Goal: Transaction & Acquisition: Purchase product/service

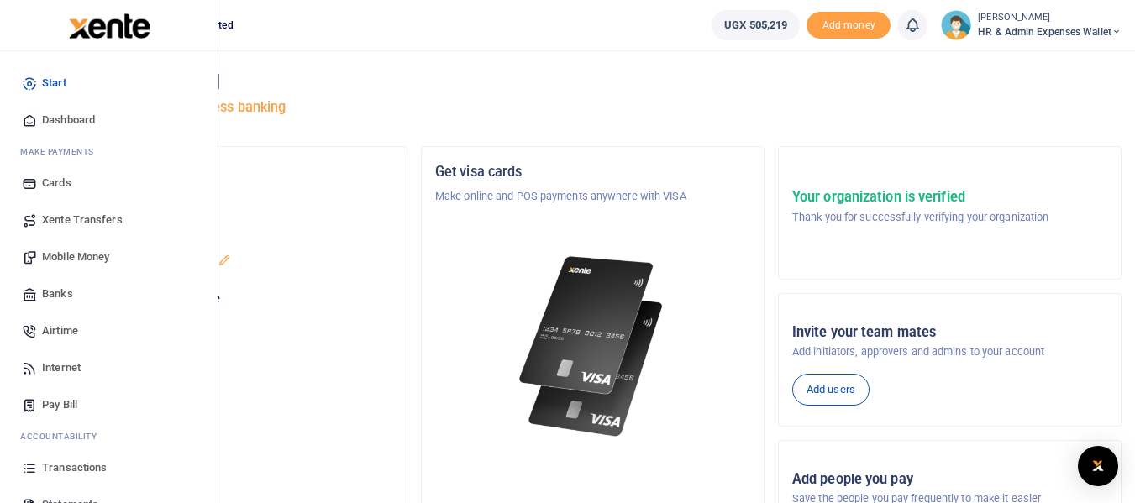
click at [65, 464] on span "Transactions" at bounding box center [74, 467] width 65 height 17
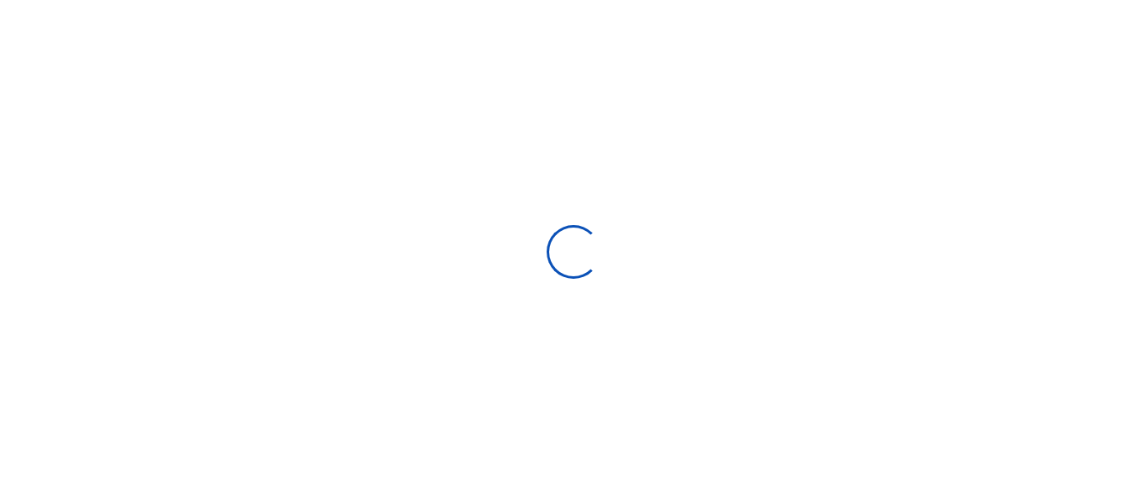
select select
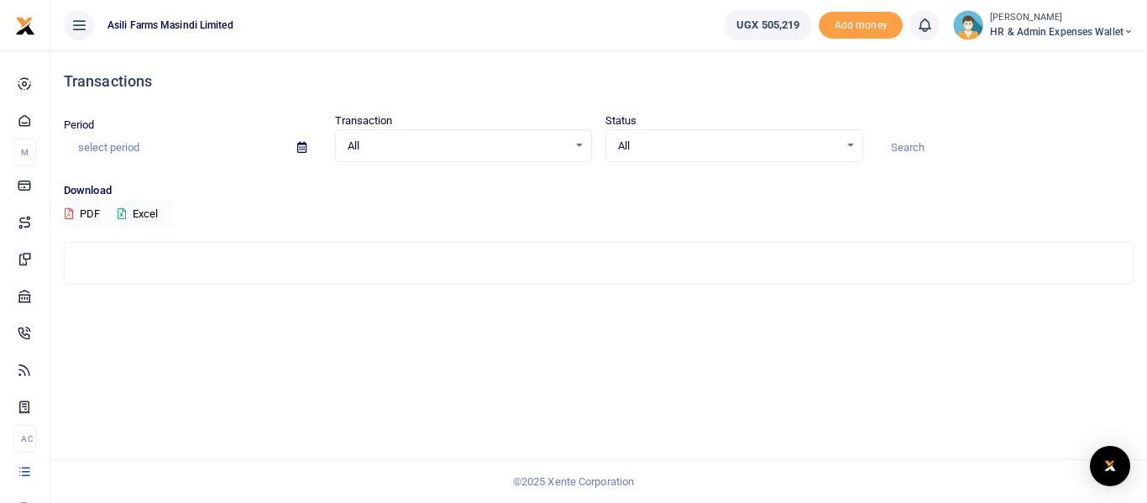
click at [577, 145] on div "All Select an option..." at bounding box center [464, 146] width 256 height 18
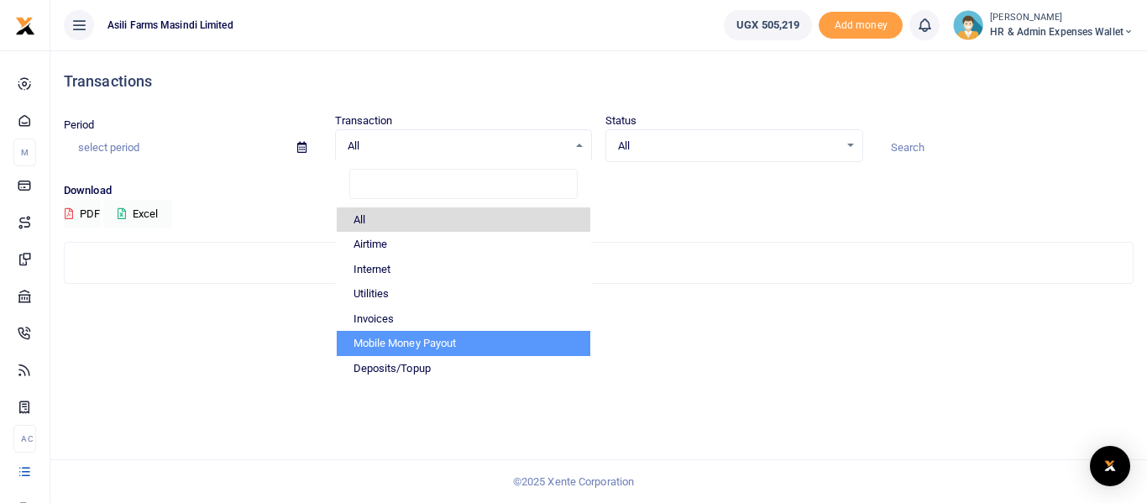
click at [260, 373] on div "Transactions Period Transaction All Select an option... All Airtime Internet Ut…" at bounding box center [598, 276] width 1097 height 453
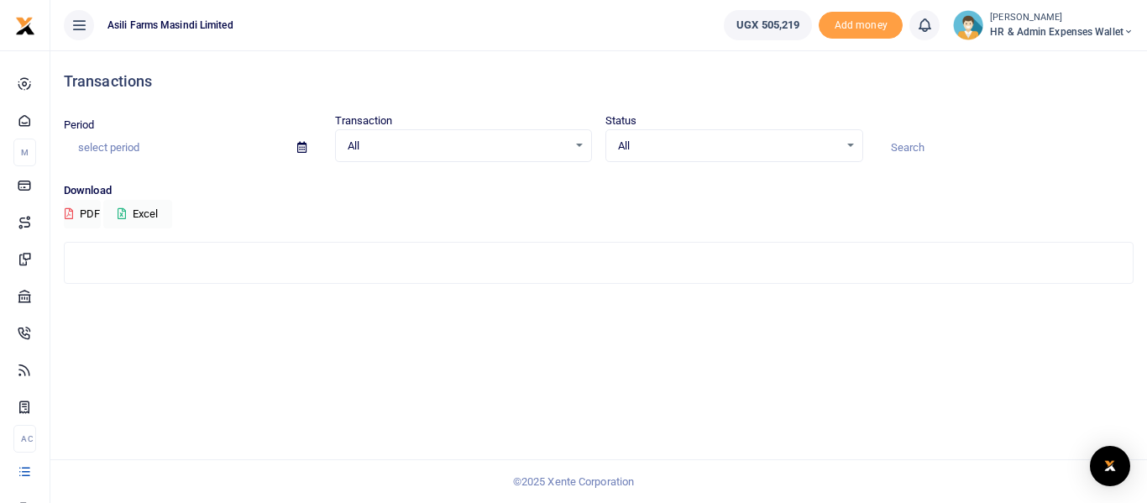
click at [303, 147] on icon at bounding box center [301, 147] width 9 height 11
click at [847, 146] on div "All Select an option..." at bounding box center [734, 146] width 256 height 18
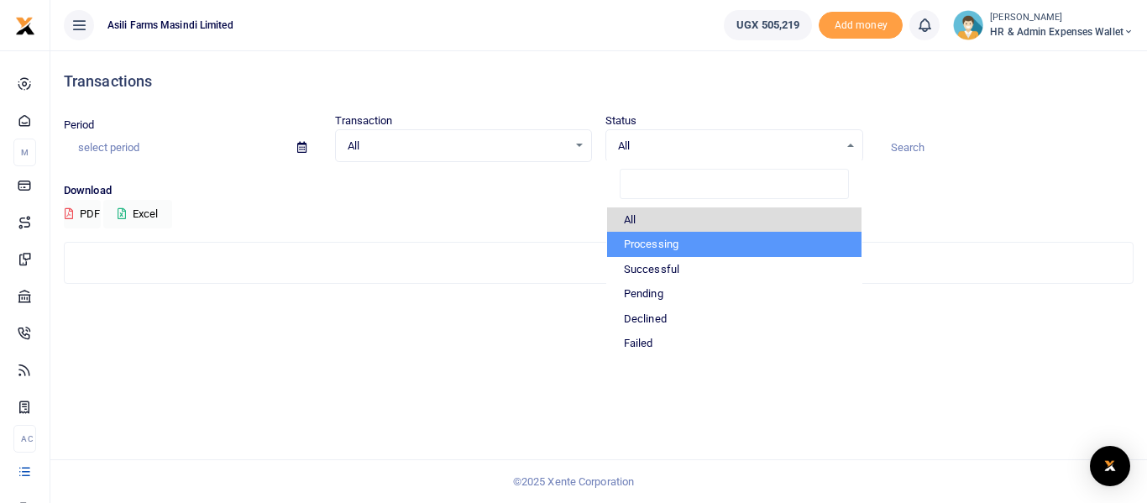
drag, startPoint x: 429, startPoint y: 360, endPoint x: 280, endPoint y: 249, distance: 186.1
click at [424, 359] on div "Transactions Period Transaction All Select an option... All Airtime Internet Ut…" at bounding box center [598, 276] width 1097 height 453
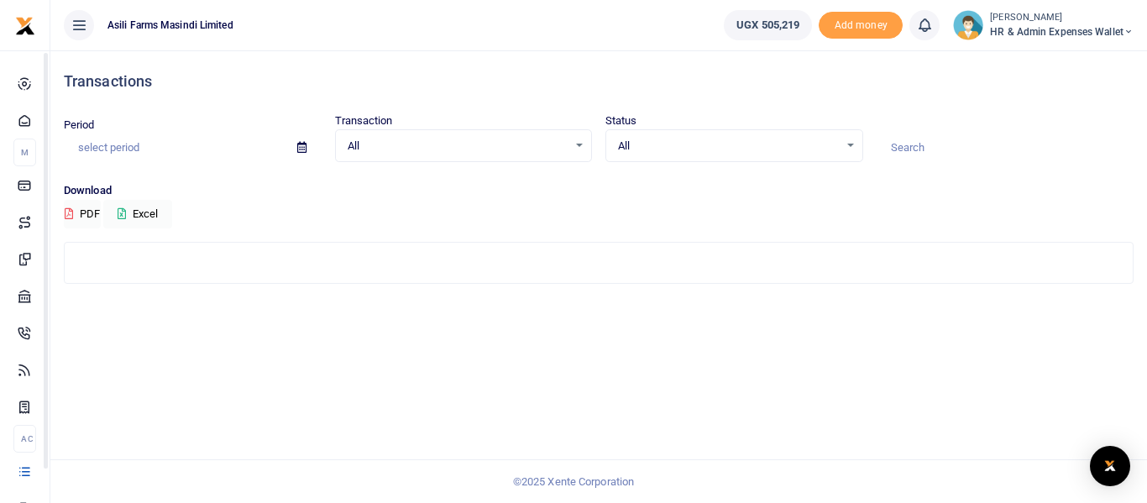
click at [312, 343] on div "Transactions Period Transaction All Select an option... All Airtime Internet Ut…" at bounding box center [598, 276] width 1097 height 453
click at [299, 151] on icon at bounding box center [301, 147] width 9 height 11
click at [300, 146] on icon at bounding box center [301, 147] width 9 height 11
click at [157, 218] on button "Excel" at bounding box center [137, 214] width 69 height 29
click at [579, 144] on div "All Select an option..." at bounding box center [464, 146] width 256 height 18
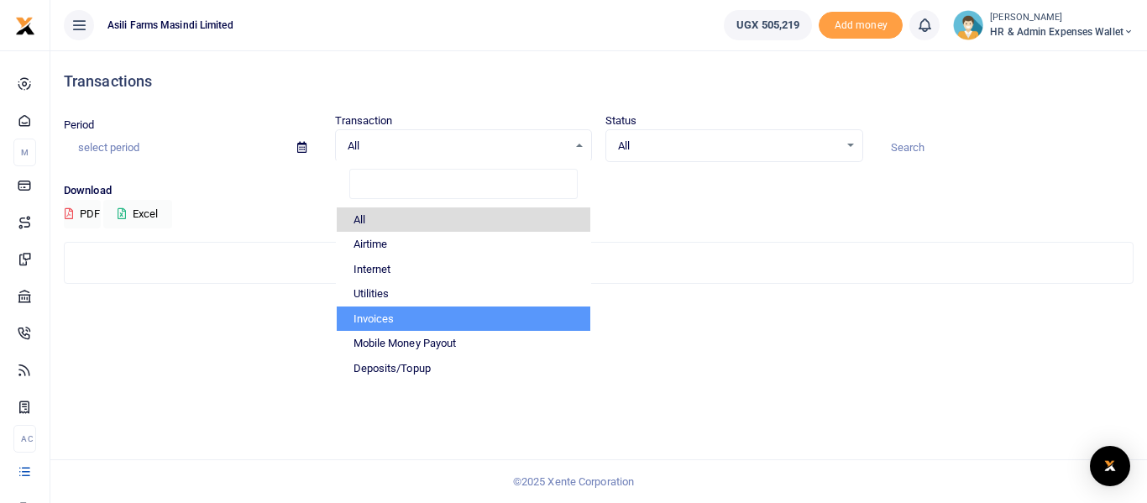
click at [262, 378] on div "Transactions Period Transaction All Select an option... All Airtime Internet Ut…" at bounding box center [598, 276] width 1097 height 453
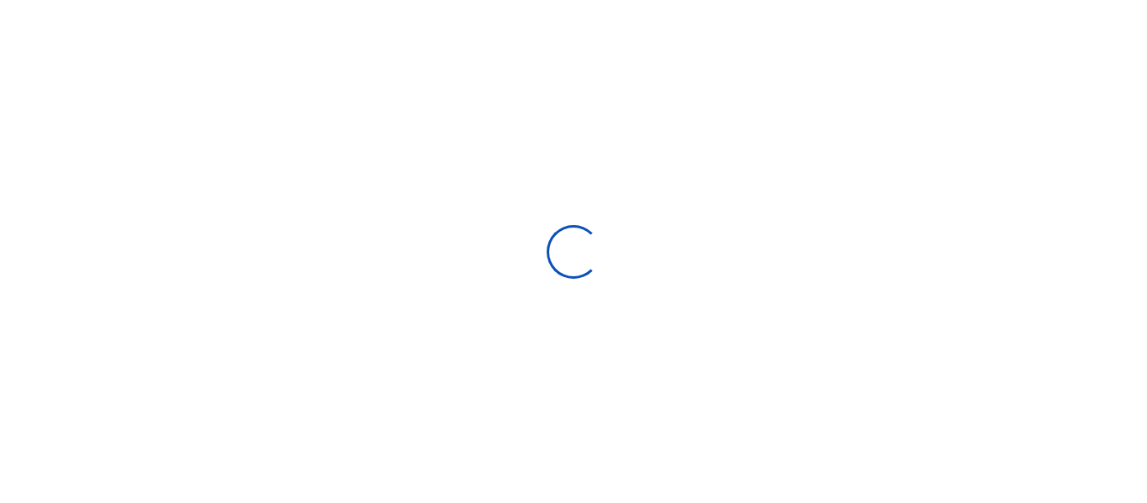
select select
type input "[DATE] - [DATE]"
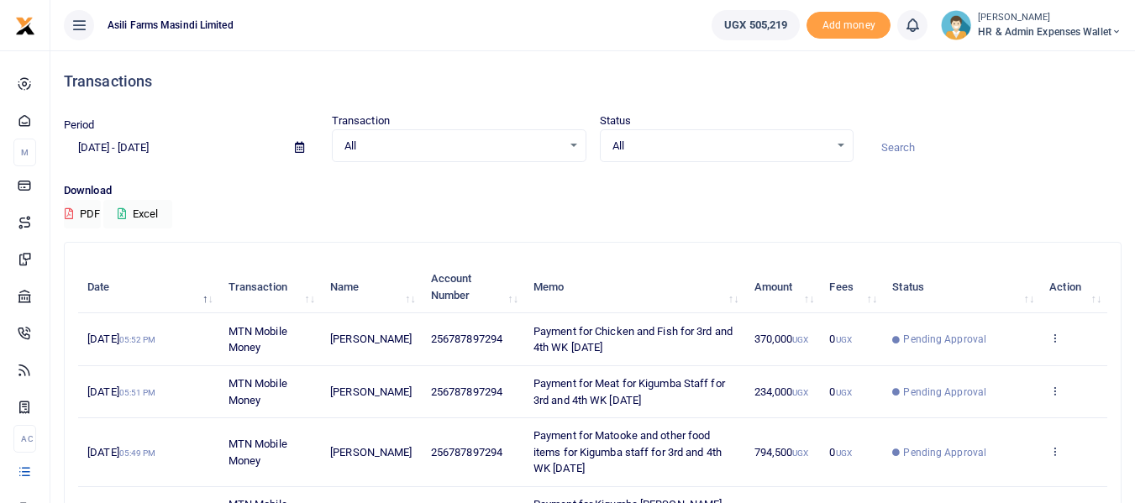
click at [600, 339] on td "Payment for Chicken and Fish for 3rd and 4th WK [DATE]" at bounding box center [634, 339] width 221 height 52
click at [579, 353] on span "Payment for Chicken and Fish for 3rd and 4th WK [DATE]" at bounding box center [632, 339] width 199 height 29
drag, startPoint x: 635, startPoint y: 349, endPoint x: 522, endPoint y: 333, distance: 114.5
click at [524, 333] on td "Payment for Chicken and Fish for 3rd and 4th WK [DATE]" at bounding box center [634, 339] width 221 height 52
copy span "Payment for Chicken and Fish for 3rd and 4th WK [DATE]"
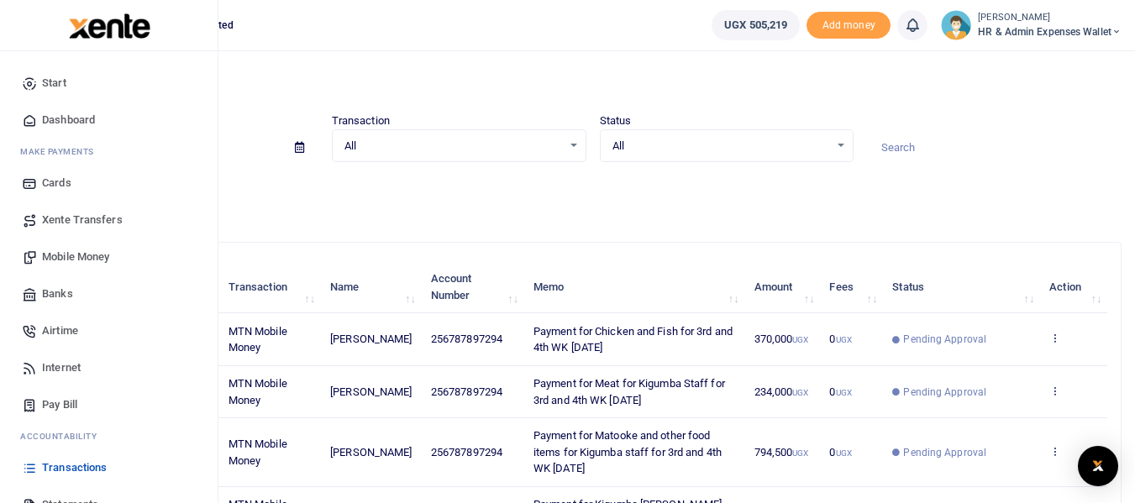
click at [101, 258] on span "Mobile Money" at bounding box center [75, 257] width 67 height 17
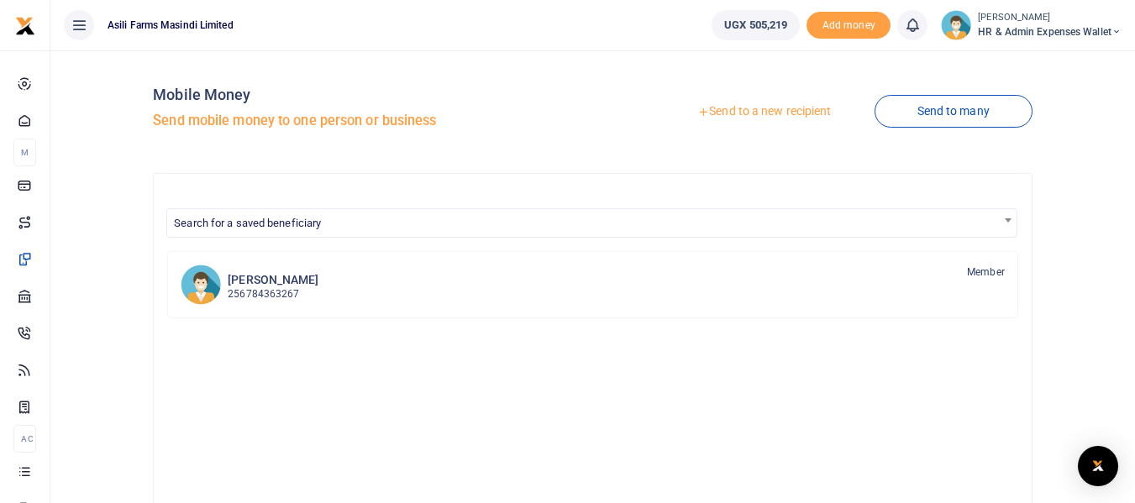
click at [710, 119] on link "Send to a new recipient" at bounding box center [763, 112] width 219 height 30
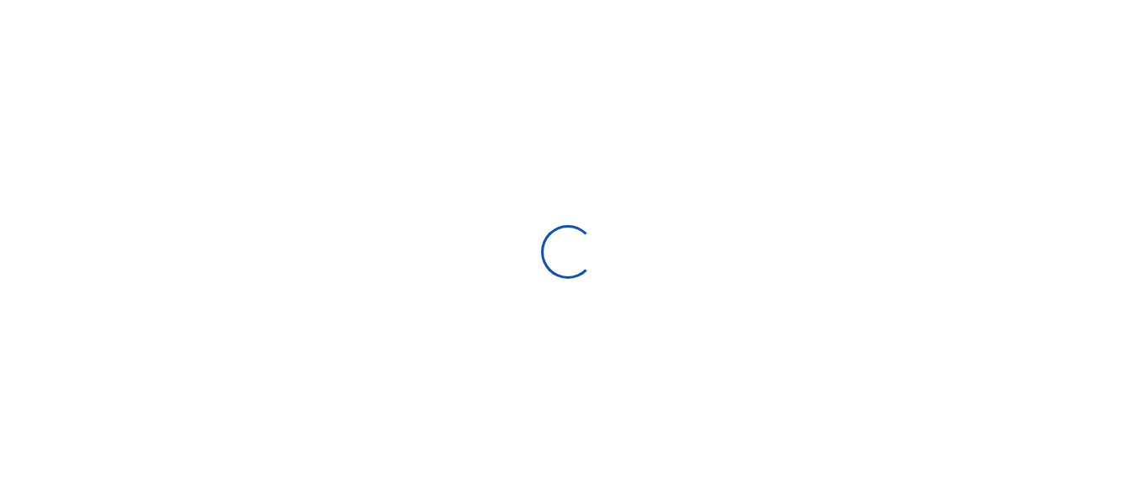
select select "Loading bundles"
select select
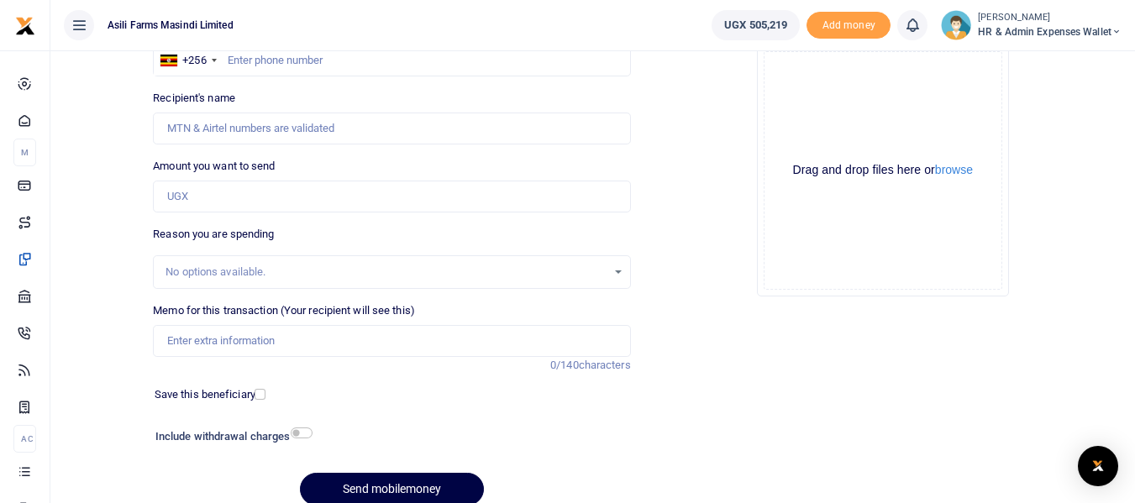
scroll to position [168, 0]
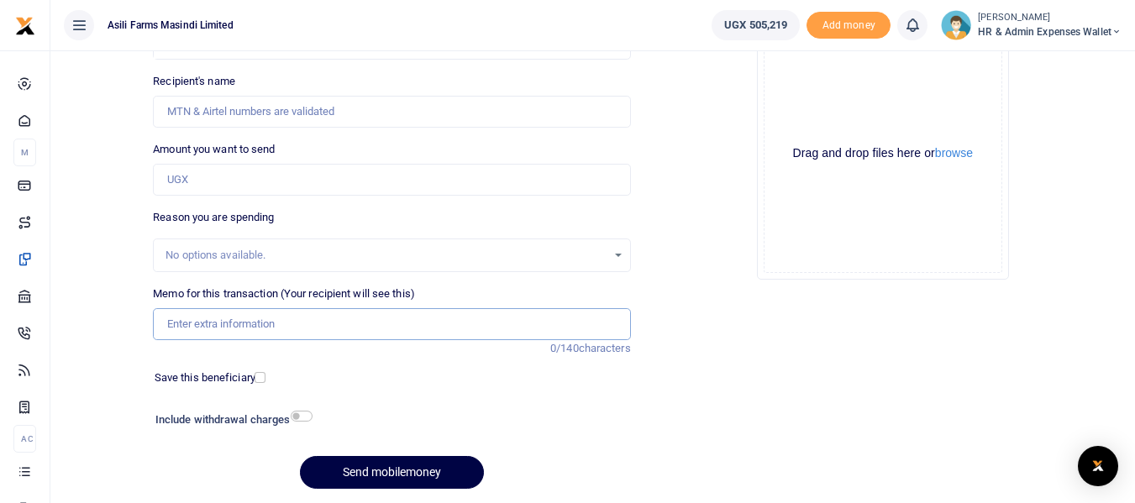
click at [243, 325] on input "Memo for this transaction (Your recipient will see this)" at bounding box center [391, 324] width 477 height 32
paste input "Payment for coffee from [GEOGRAPHIC_DATA]"
type input "Payment for coffee from [GEOGRAPHIC_DATA]"
click at [213, 185] on input "Amount you want to send" at bounding box center [391, 180] width 477 height 32
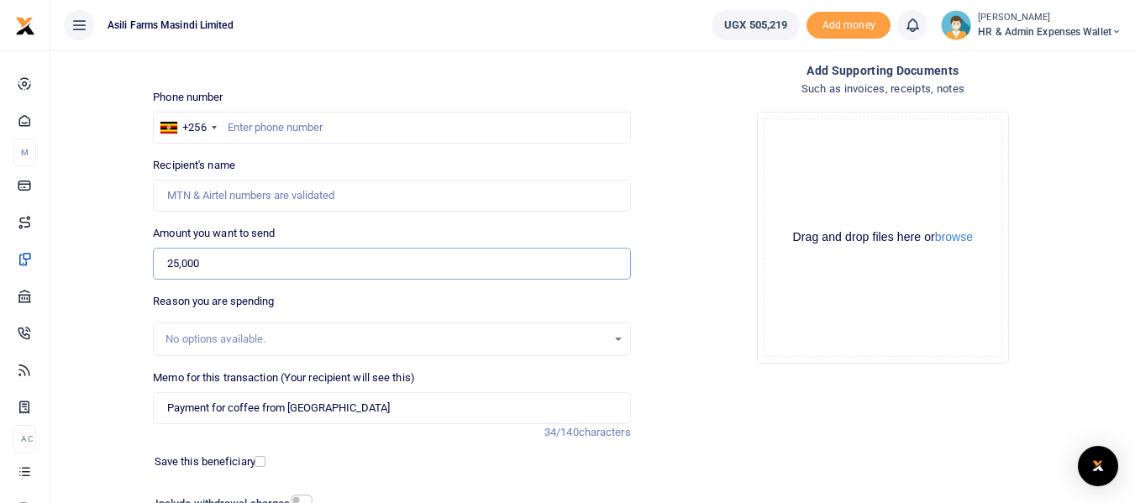
type input "25,000"
click at [262, 128] on input "text" at bounding box center [391, 128] width 477 height 32
type input "784363267"
type input "Dickson Kakuru"
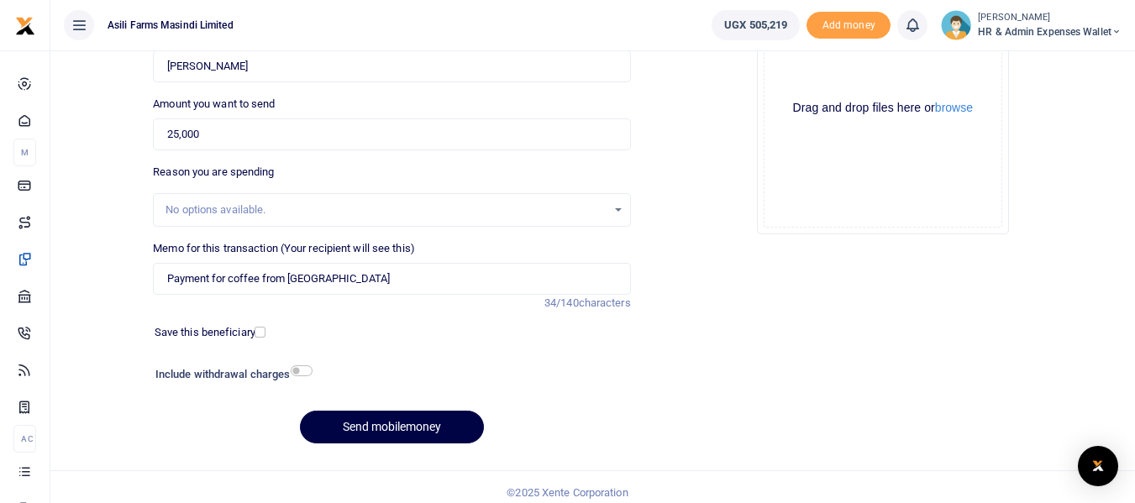
scroll to position [224, 0]
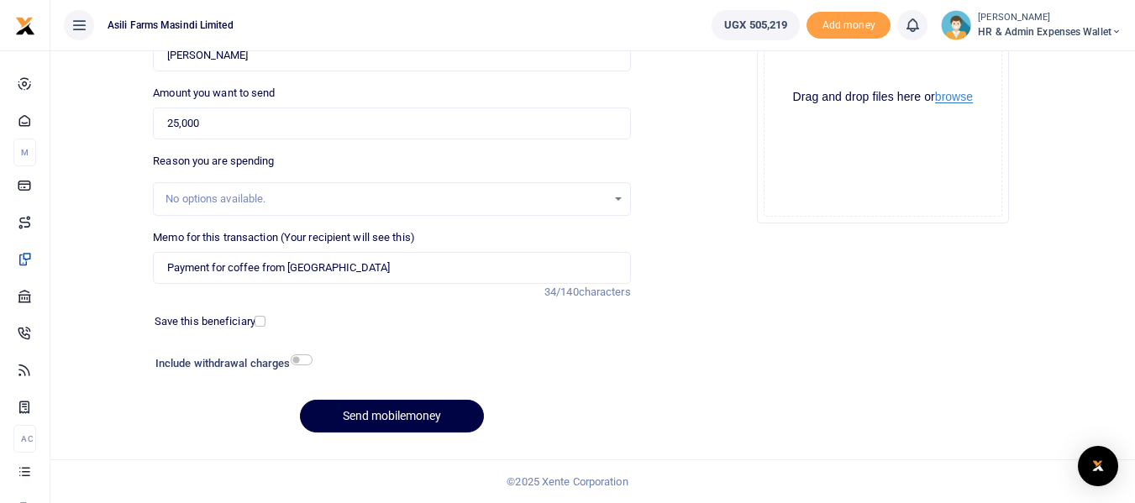
type input "784363267"
click at [957, 99] on button "browse" at bounding box center [954, 97] width 38 height 13
click at [375, 412] on button "Send mobilemoney" at bounding box center [392, 416] width 184 height 33
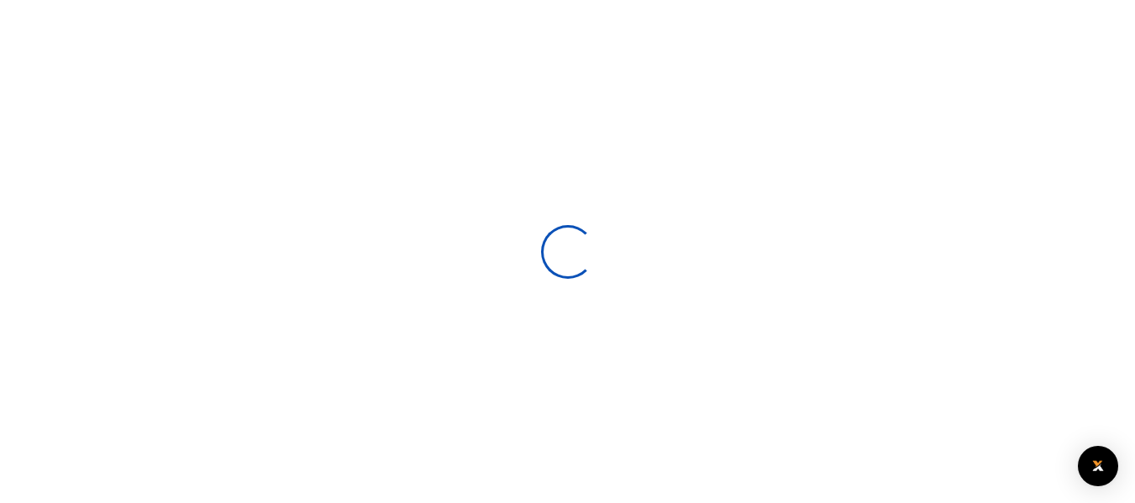
select select
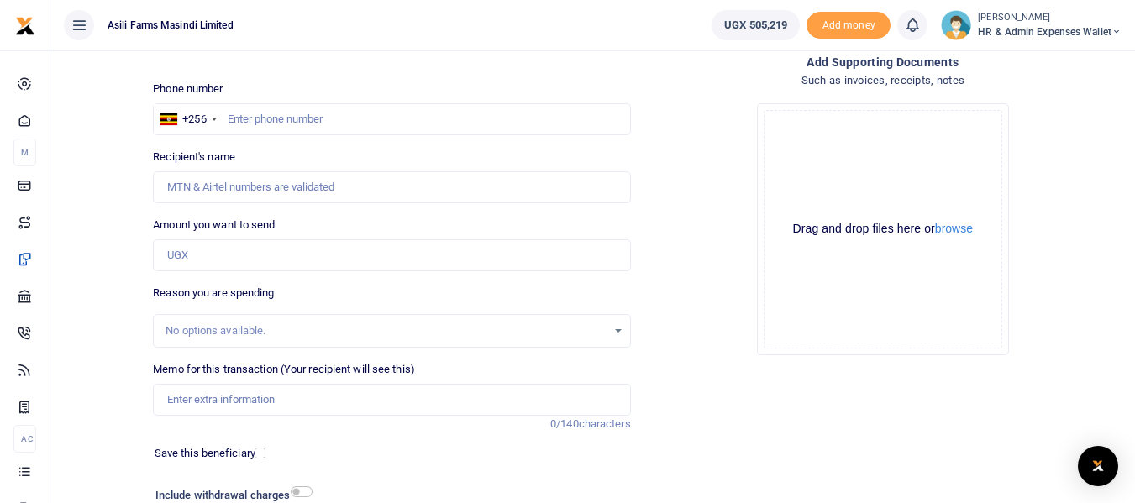
scroll to position [56, 0]
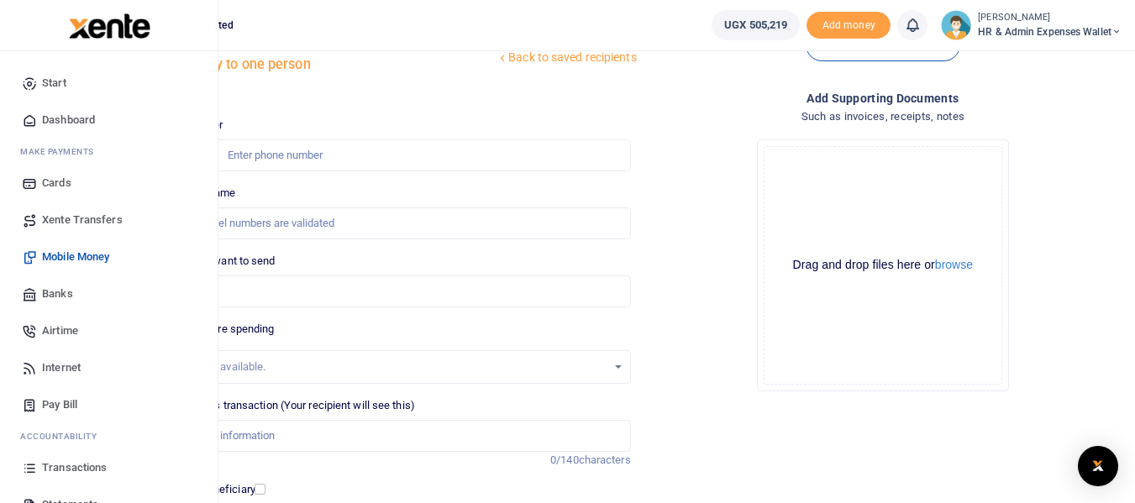
click at [92, 469] on span "Transactions" at bounding box center [74, 467] width 65 height 17
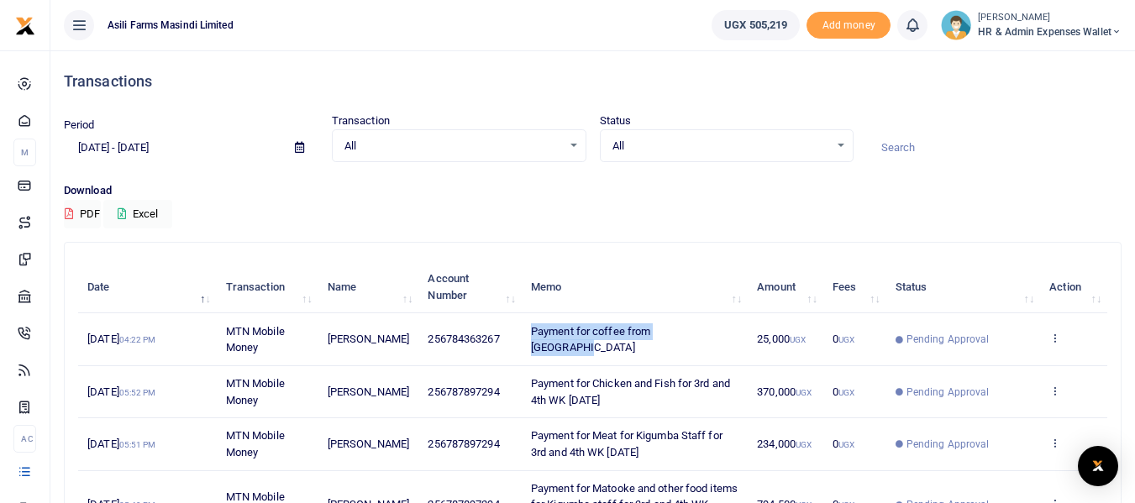
drag, startPoint x: 698, startPoint y: 337, endPoint x: 516, endPoint y: 344, distance: 182.4
click at [522, 344] on td "Payment for coffee from [GEOGRAPHIC_DATA]" at bounding box center [635, 339] width 226 height 52
copy span "Payment for coffee from [GEOGRAPHIC_DATA]"
